Goal: Ask a question

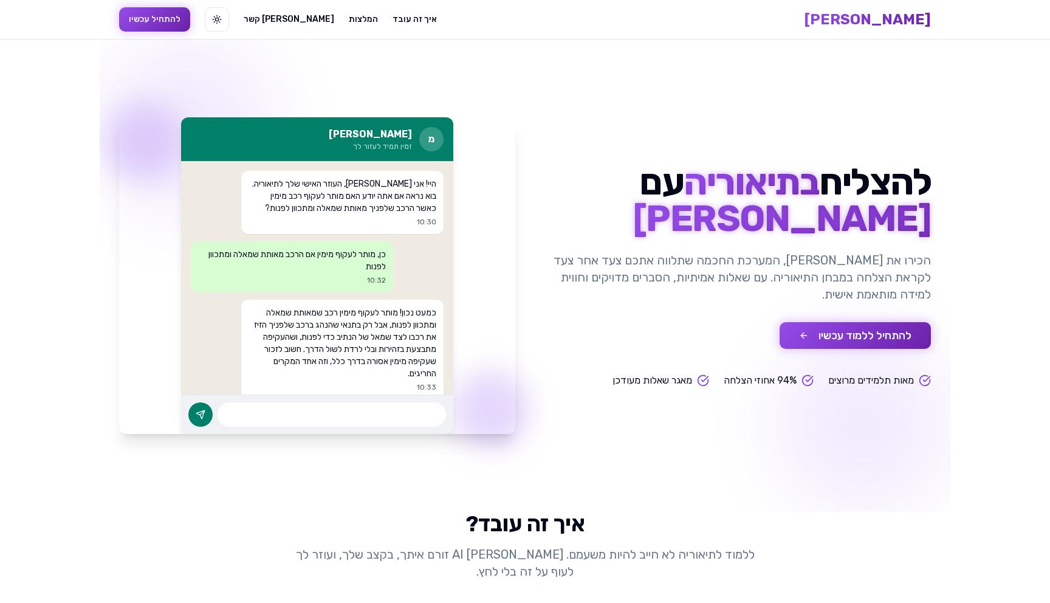
click at [891, 334] on button "להתחיל ללמוד עכשיו" at bounding box center [855, 335] width 151 height 27
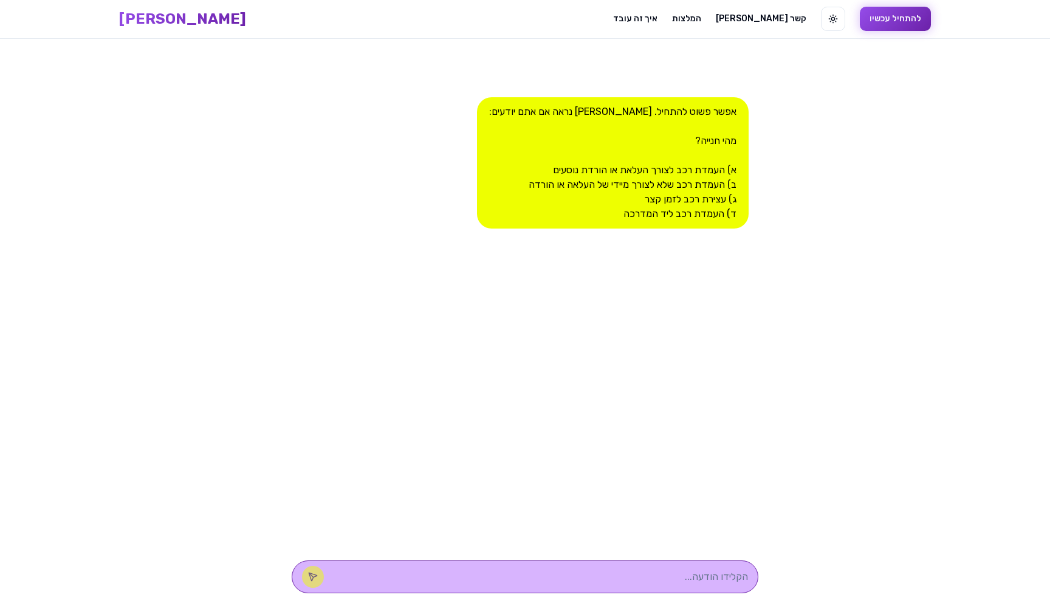
click at [628, 566] on div at bounding box center [525, 577] width 467 height 33
click at [618, 574] on textarea at bounding box center [542, 577] width 412 height 15
type textarea "c"
type textarea "בטח"
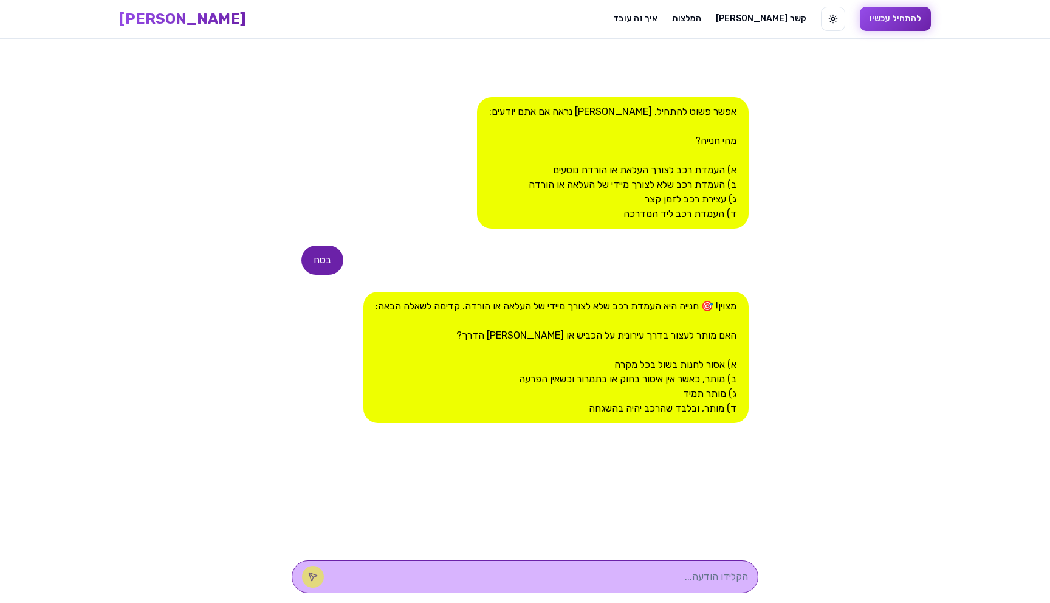
click at [630, 566] on div at bounding box center [525, 577] width 467 height 33
click at [624, 567] on div at bounding box center [525, 577] width 467 height 33
click at [624, 580] on textarea at bounding box center [542, 577] width 412 height 15
type textarea "ב"
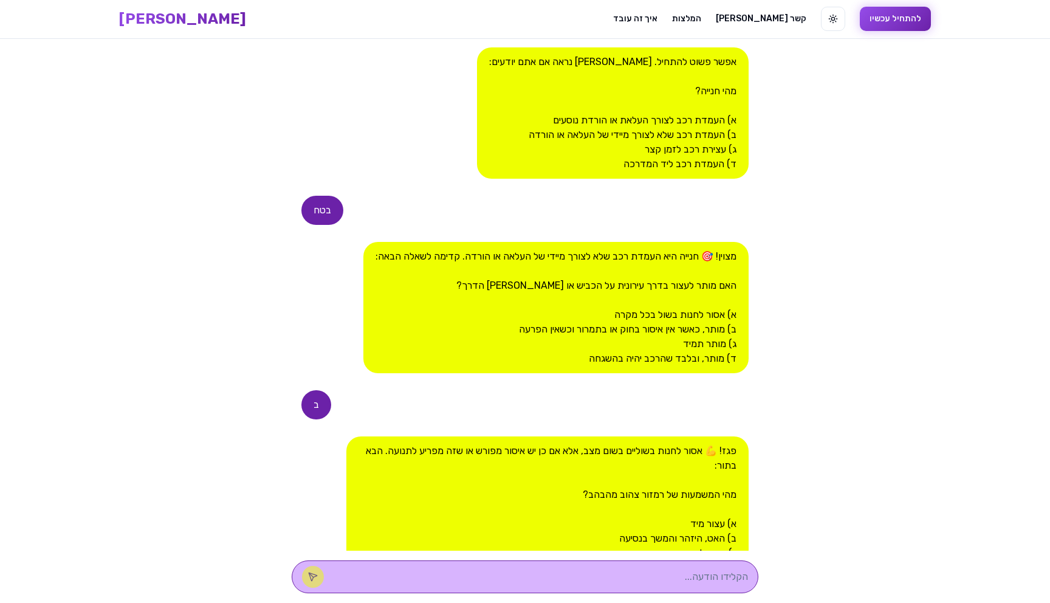
scroll to position [186, 0]
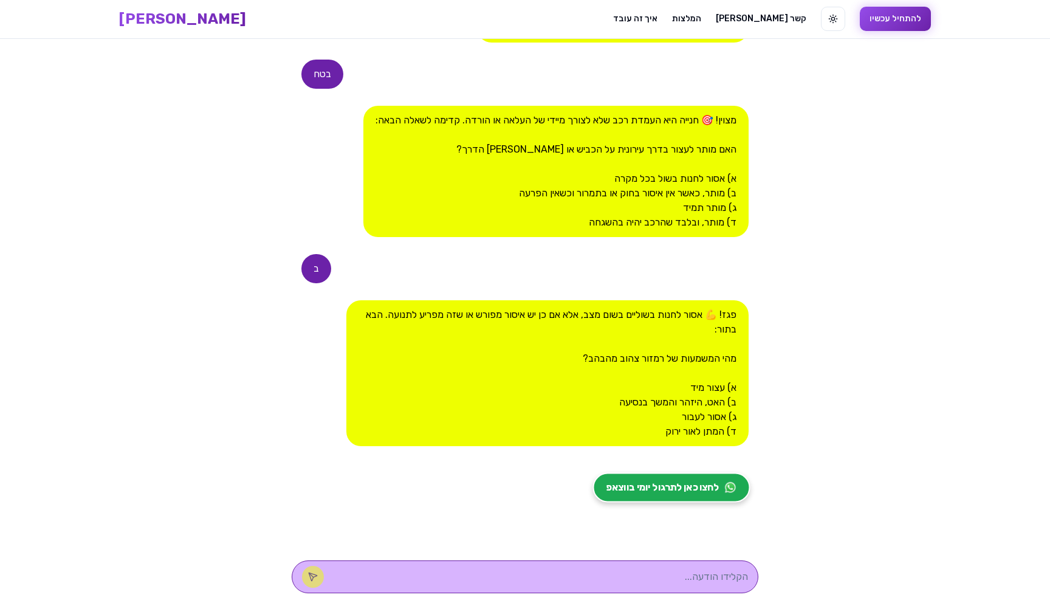
click at [669, 485] on span "לחצו כאן לתרגול יומי בווצאפ" at bounding box center [663, 487] width 113 height 15
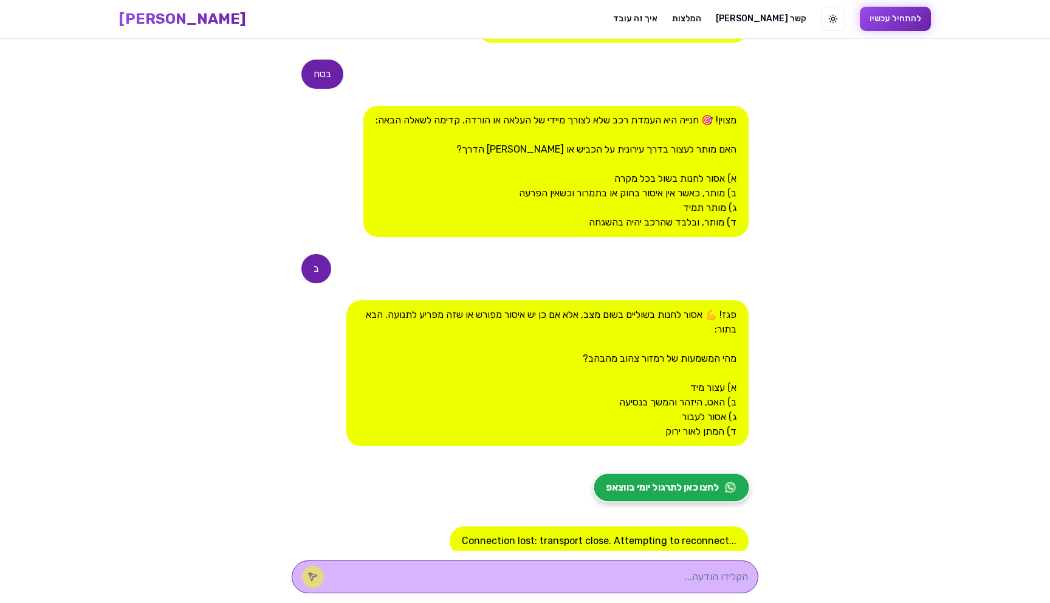
scroll to position [232, 0]
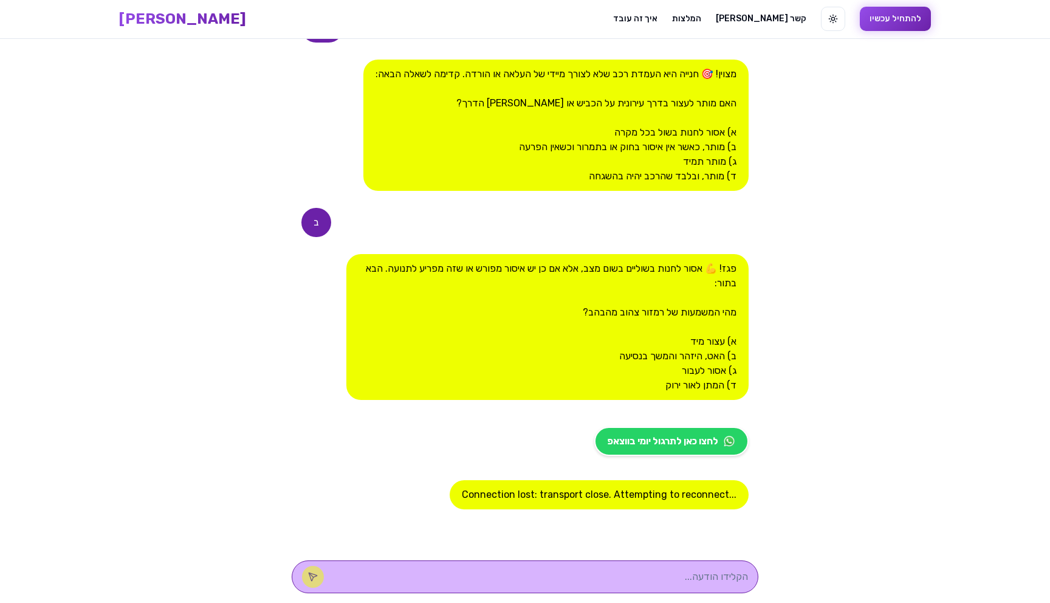
click at [246, 20] on span "[PERSON_NAME]" at bounding box center [182, 18] width 127 height 19
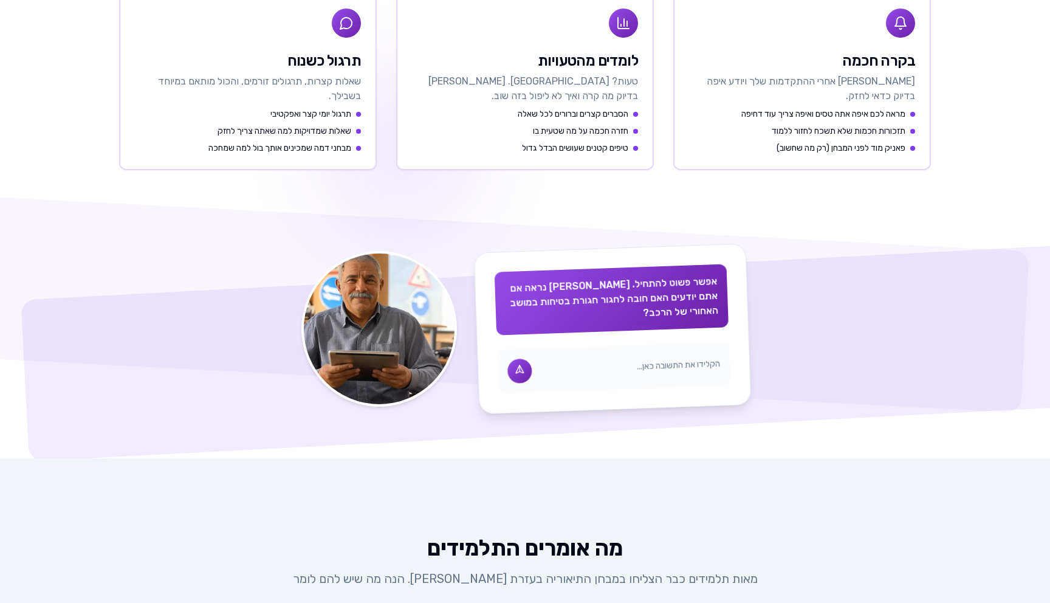
scroll to position [671, 0]
